Goal: Navigation & Orientation: Find specific page/section

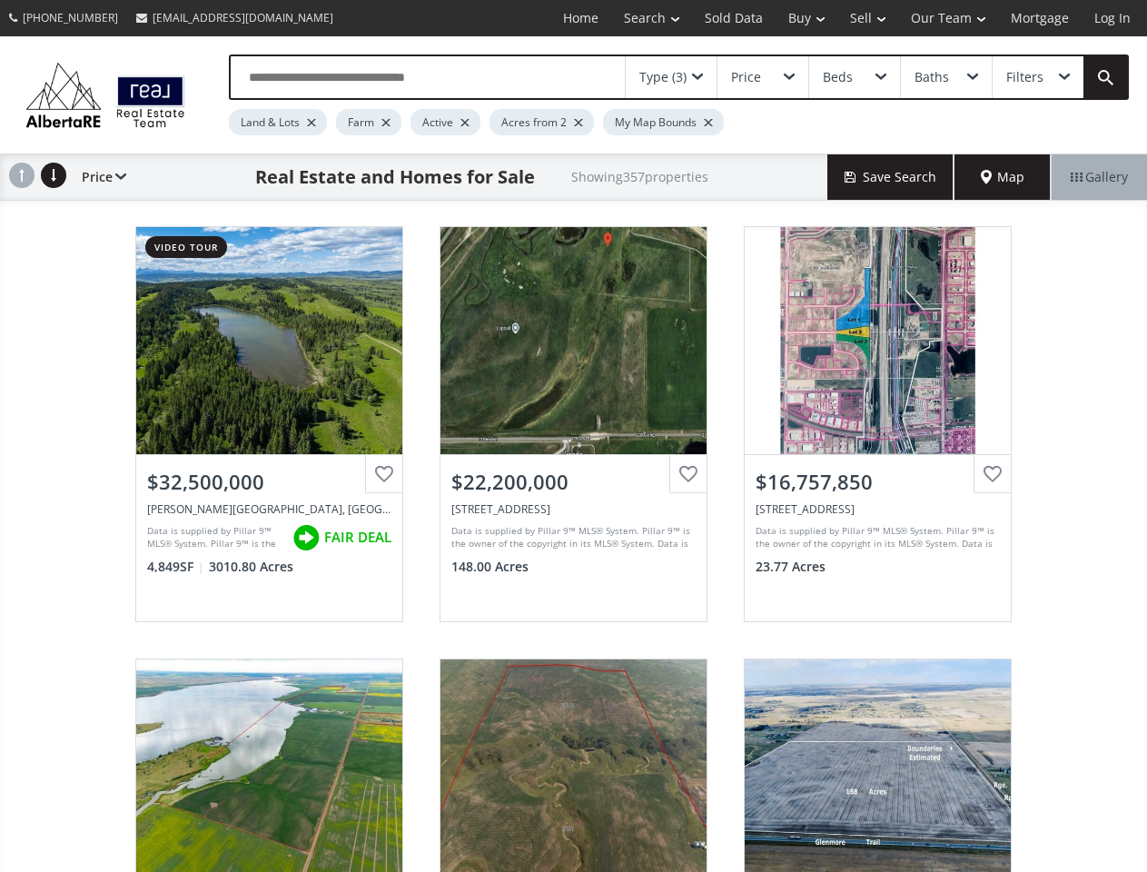
click at [638, 18] on link "Search" at bounding box center [651, 18] width 81 height 36
click at [797, 18] on link "Buy" at bounding box center [806, 18] width 62 height 36
click at [862, 18] on link "Sell" at bounding box center [867, 18] width 61 height 36
click at [946, 18] on link "Our Team" at bounding box center [948, 18] width 100 height 36
click at [1112, 18] on link "Log In" at bounding box center [1112, 18] width 62 height 36
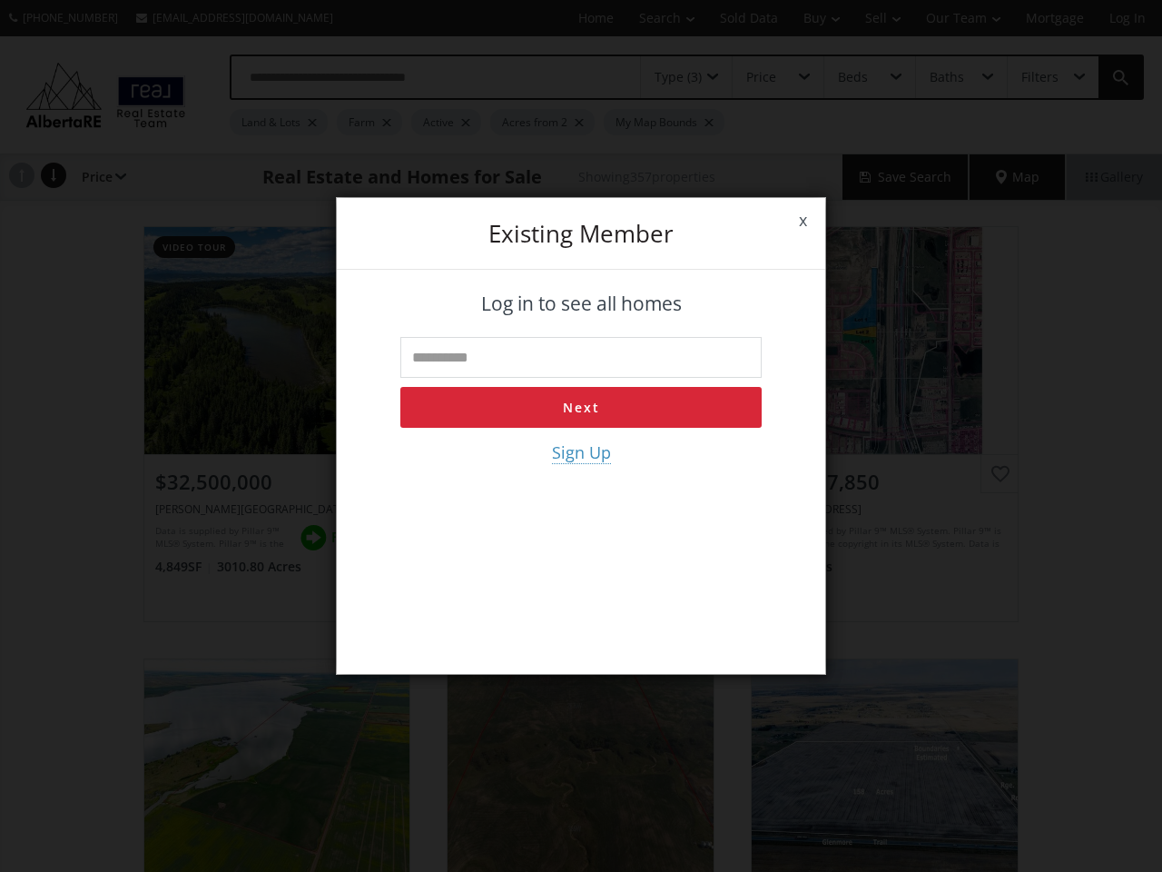
click at [762, 77] on div "x Existing member Log in to see all homes Next Sign Up" at bounding box center [581, 436] width 1162 height 872
click at [853, 77] on div "x Existing member Log in to see all homes Next Sign Up" at bounding box center [581, 436] width 1162 height 872
click at [945, 77] on div "x Existing member Log in to see all homes Next Sign Up" at bounding box center [581, 436] width 1162 height 872
click at [1037, 77] on div "x Existing member Log in to see all homes Next Sign Up" at bounding box center [581, 436] width 1162 height 872
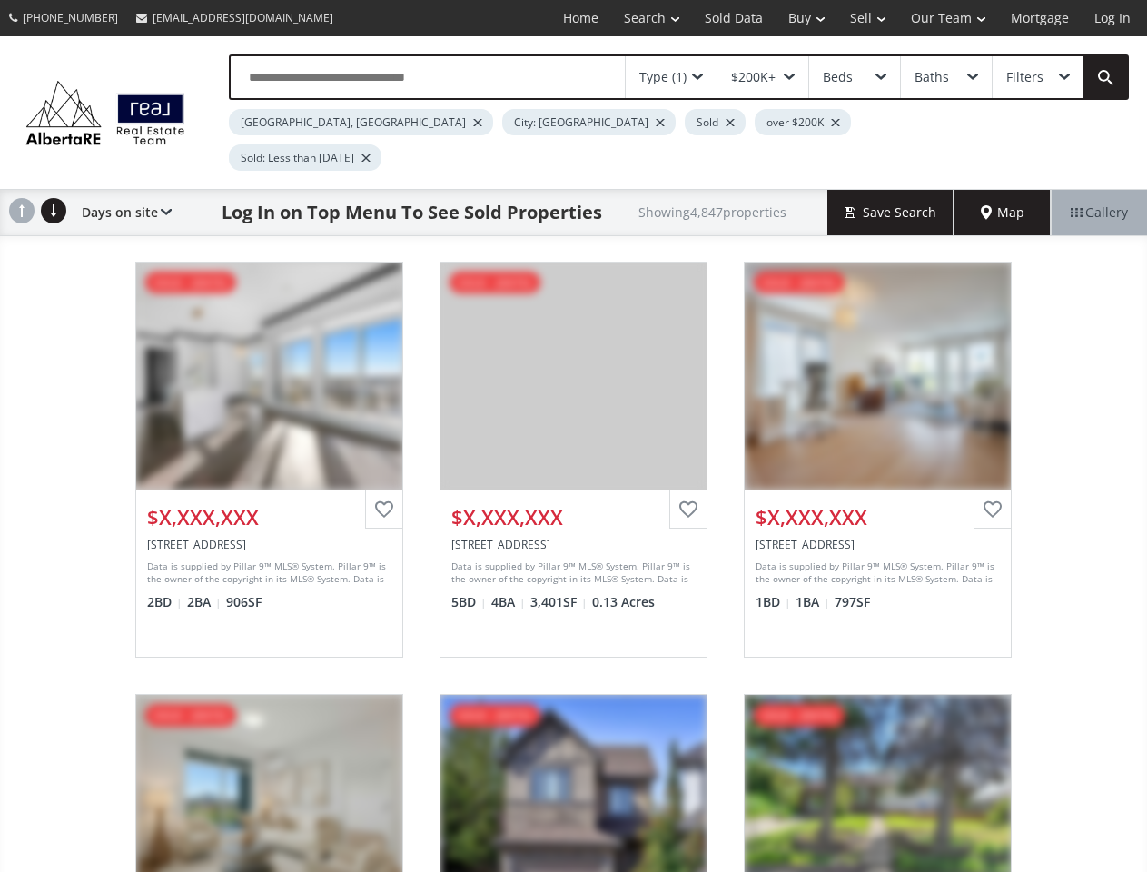
click at [638, 18] on link "Search" at bounding box center [651, 18] width 81 height 36
click at [797, 18] on link "Buy" at bounding box center [806, 18] width 62 height 36
click at [862, 18] on link "Sell" at bounding box center [867, 18] width 61 height 36
click at [946, 18] on link "Our Team" at bounding box center [948, 18] width 100 height 36
click at [1112, 18] on link "Log In" at bounding box center [1112, 18] width 62 height 36
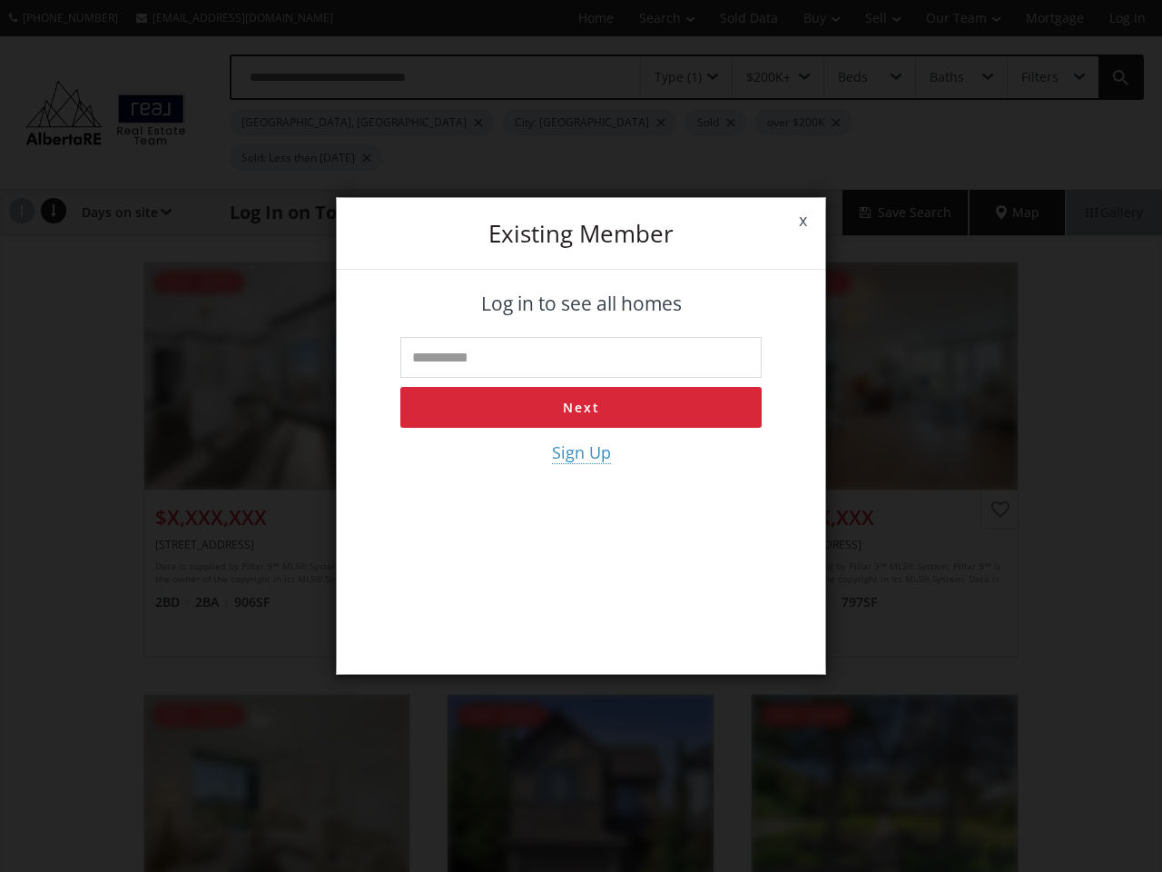
click at [762, 77] on div "x Existing member Log in to see all homes Next Sign Up" at bounding box center [581, 436] width 1162 height 872
click at [853, 77] on div "x Existing member Log in to see all homes Next Sign Up" at bounding box center [581, 436] width 1162 height 872
click at [945, 77] on div "x Existing member Log in to see all homes Next Sign Up" at bounding box center [581, 436] width 1162 height 872
click at [1037, 77] on div "x Existing member Log in to see all homes Next Sign Up" at bounding box center [581, 436] width 1162 height 872
